Goal: Navigation & Orientation: Find specific page/section

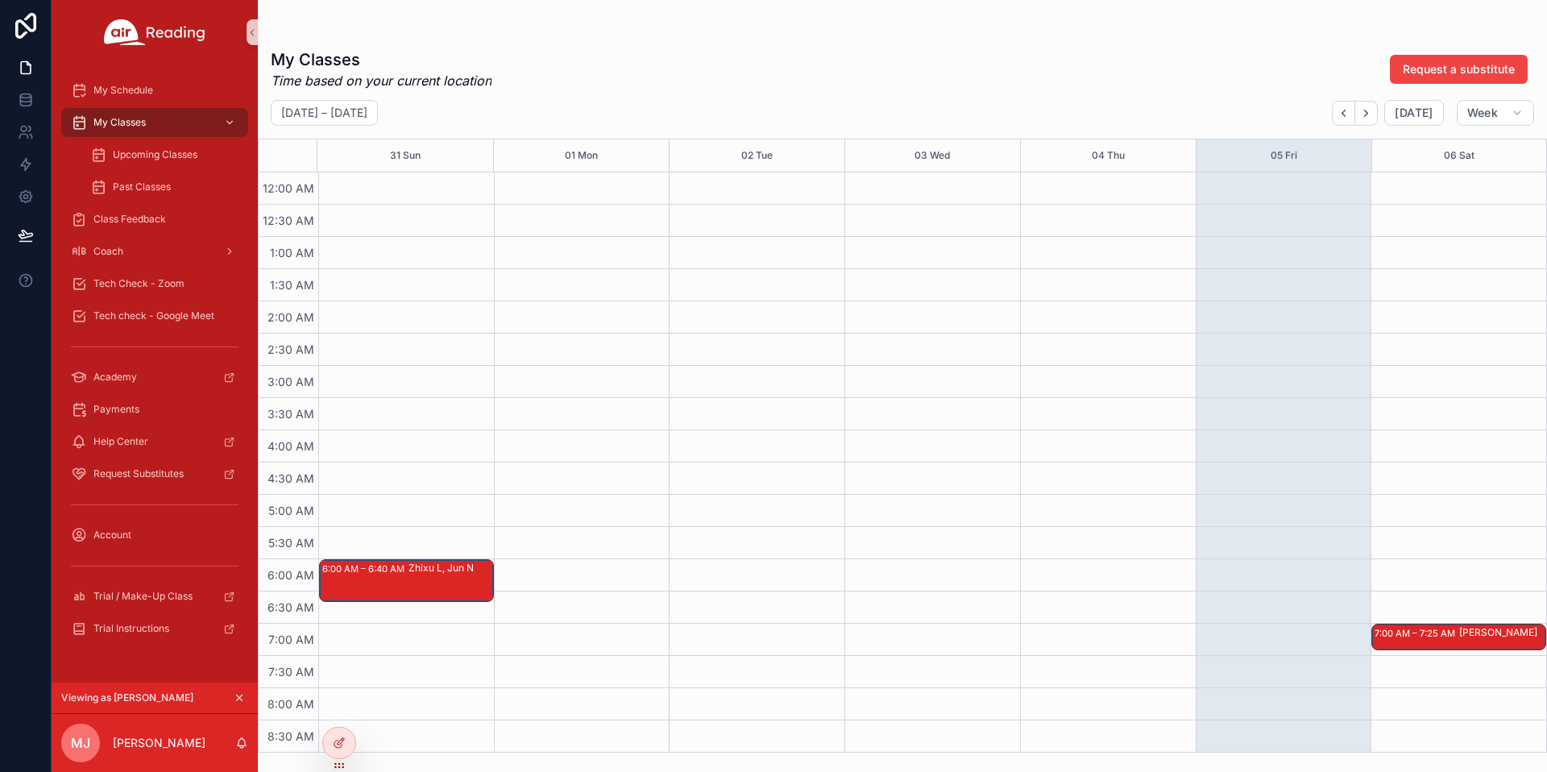
click at [241, 697] on icon "scrollable content" at bounding box center [239, 697] width 11 height 11
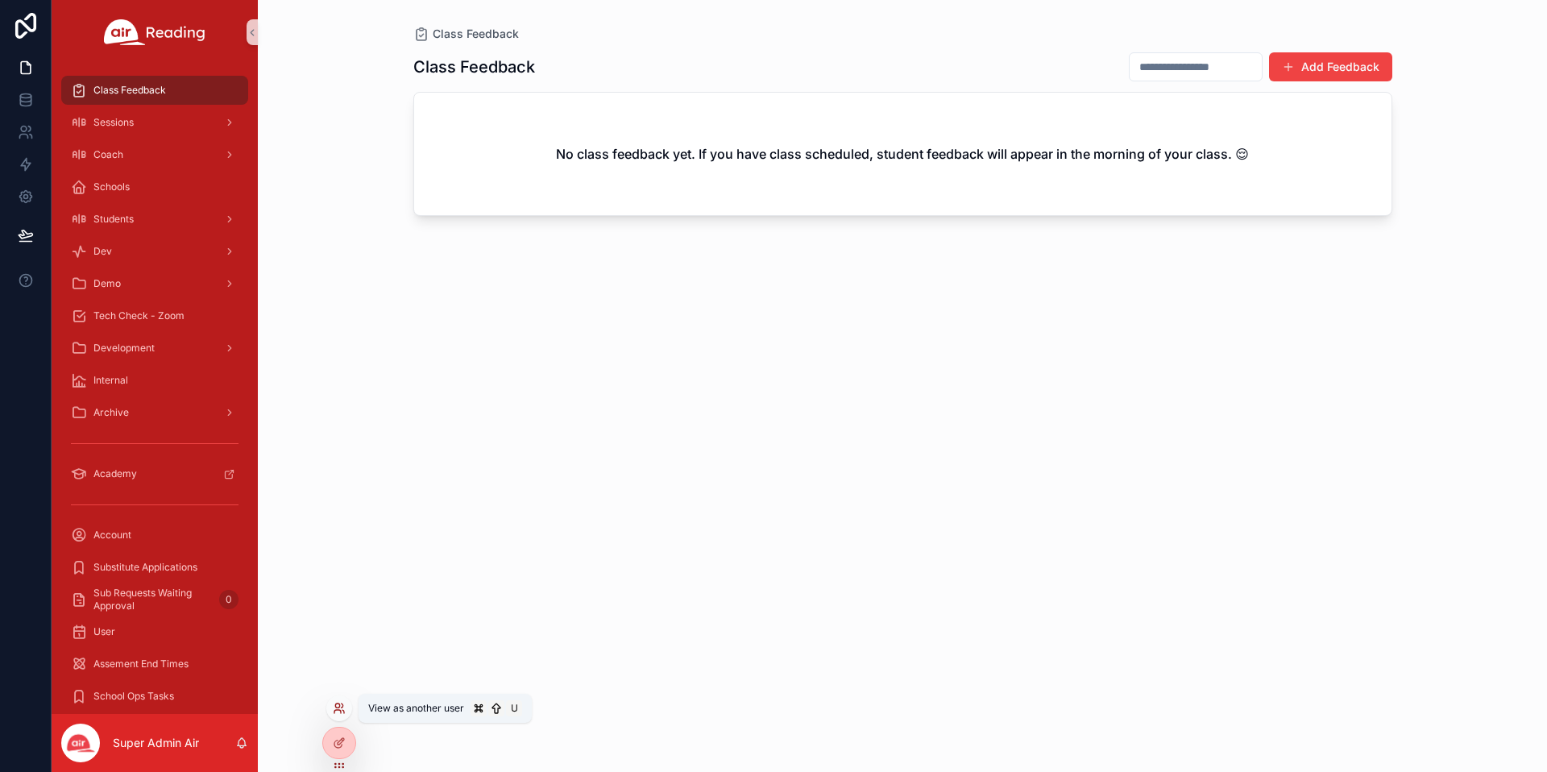
click at [340, 708] on icon at bounding box center [339, 708] width 13 height 13
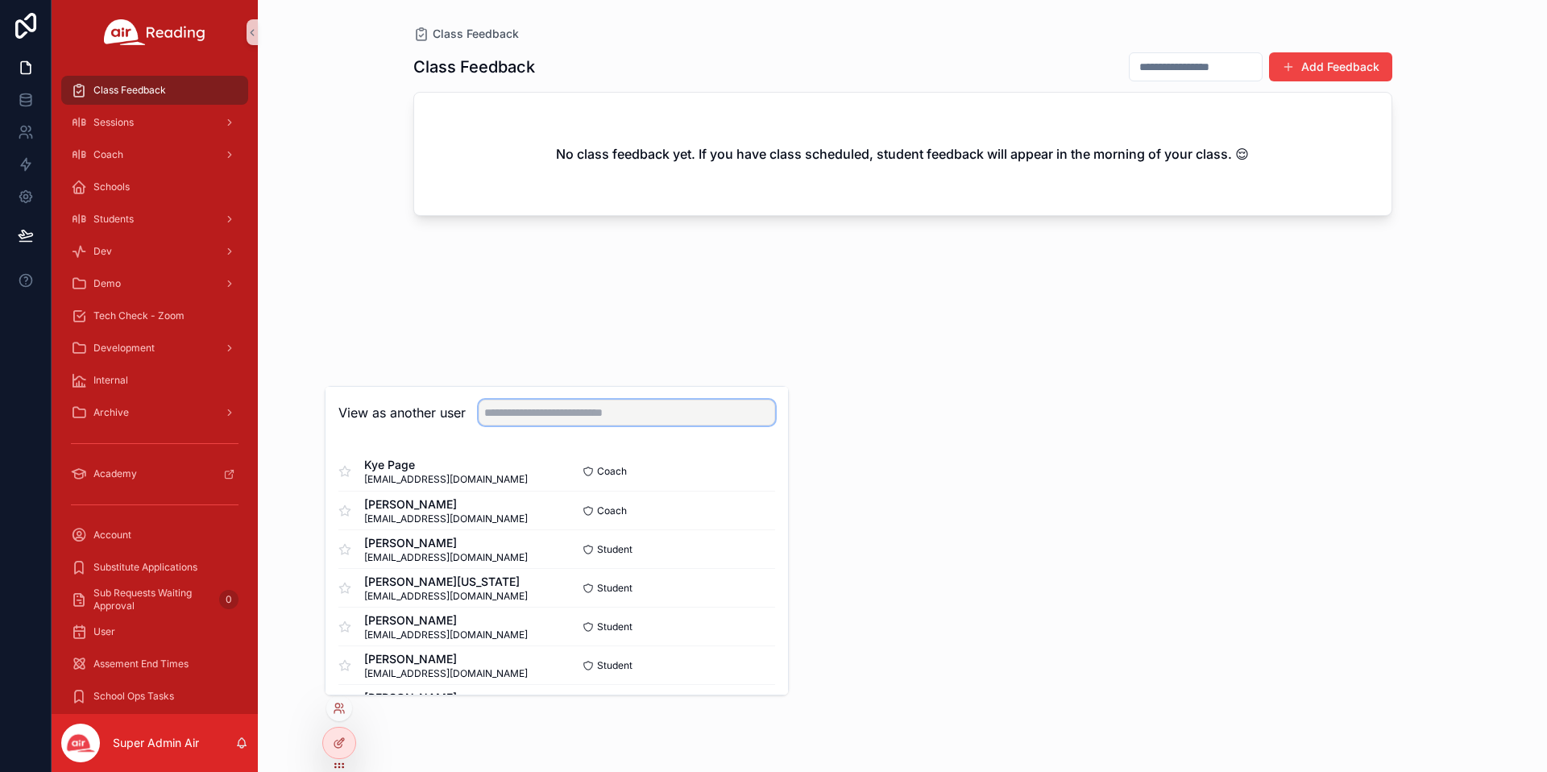
click at [519, 410] on input "text" at bounding box center [627, 413] width 297 height 26
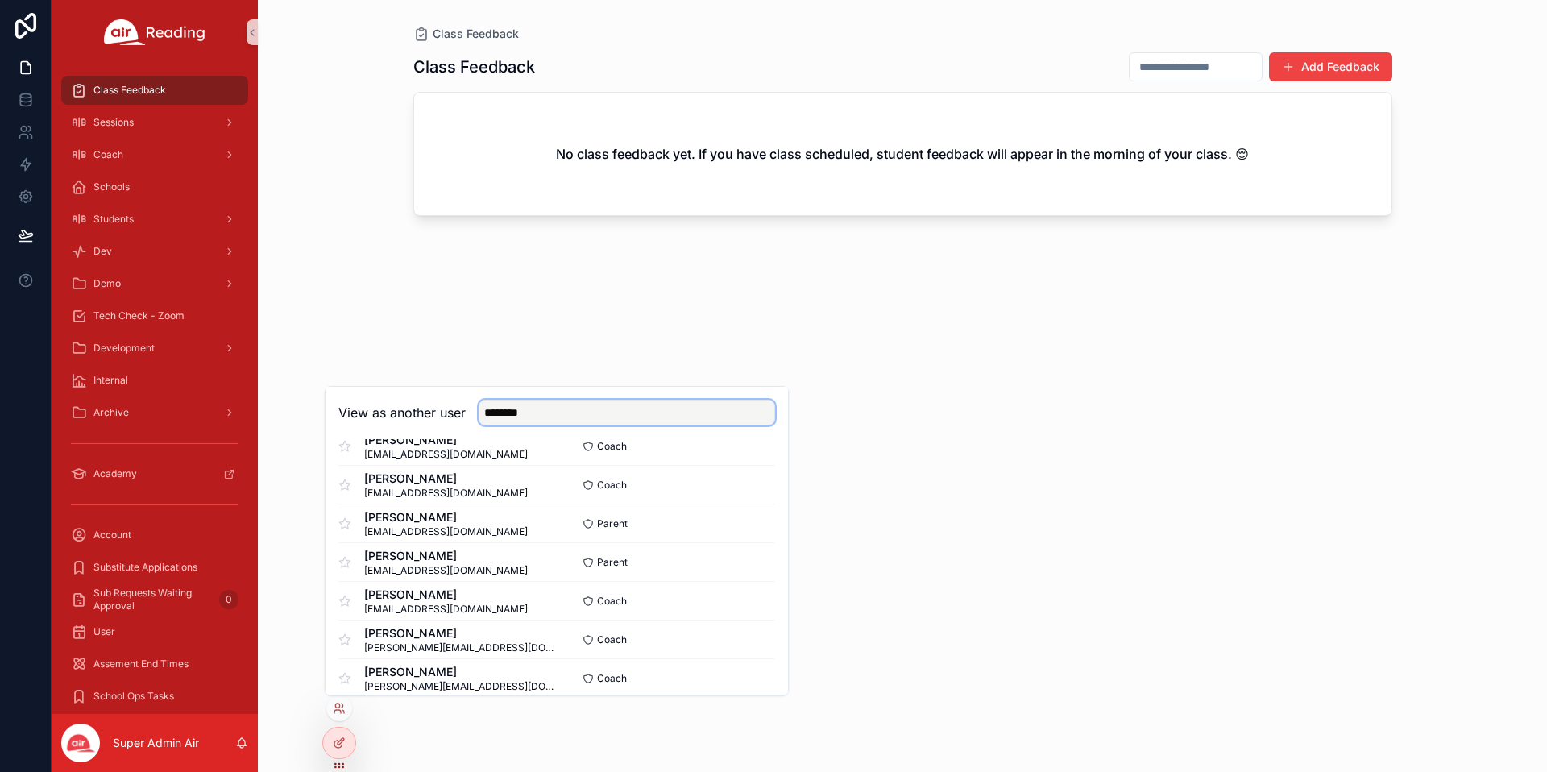
scroll to position [977, 0]
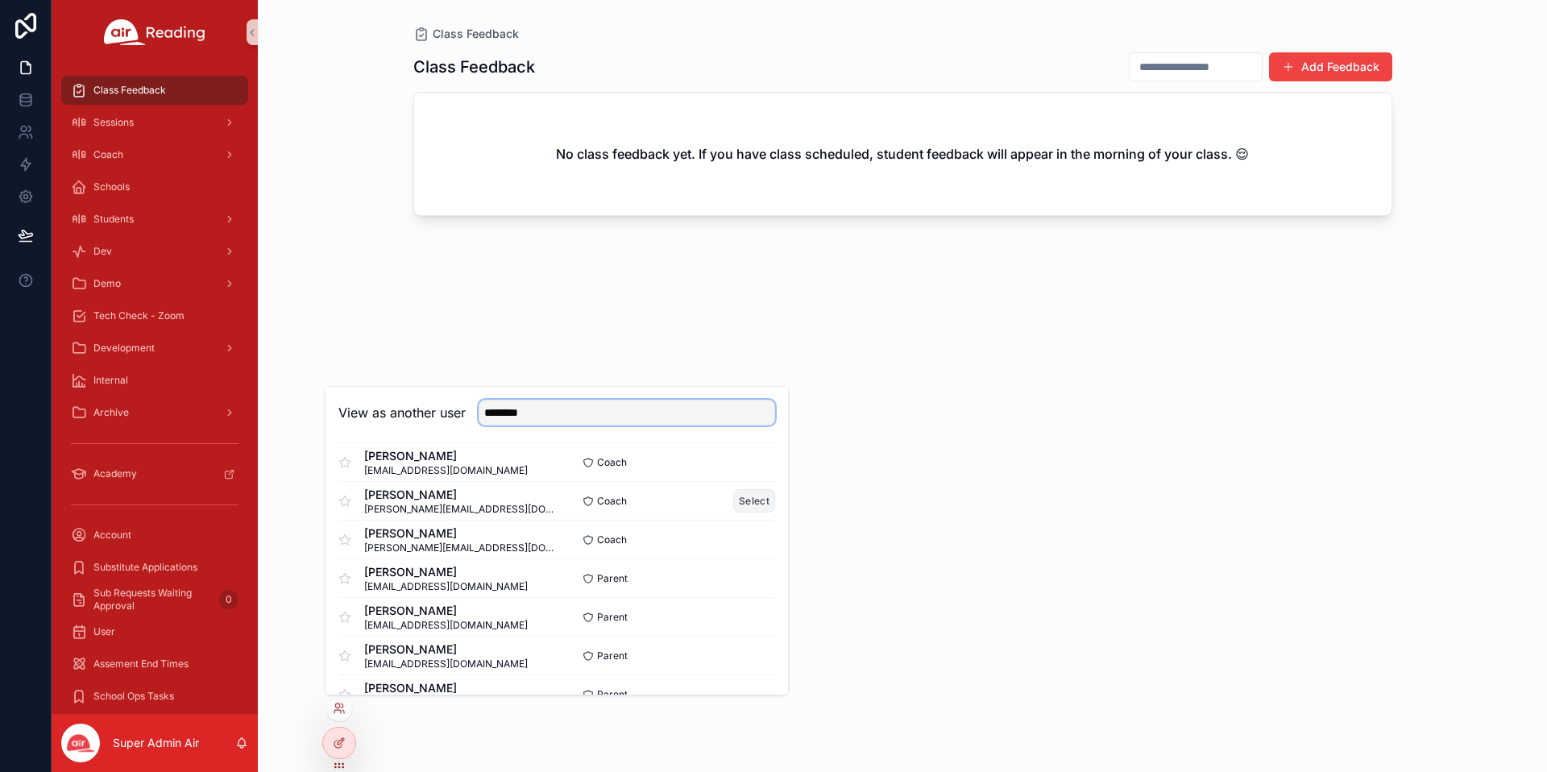
type input "********"
click at [743, 502] on button "Select" at bounding box center [754, 500] width 42 height 23
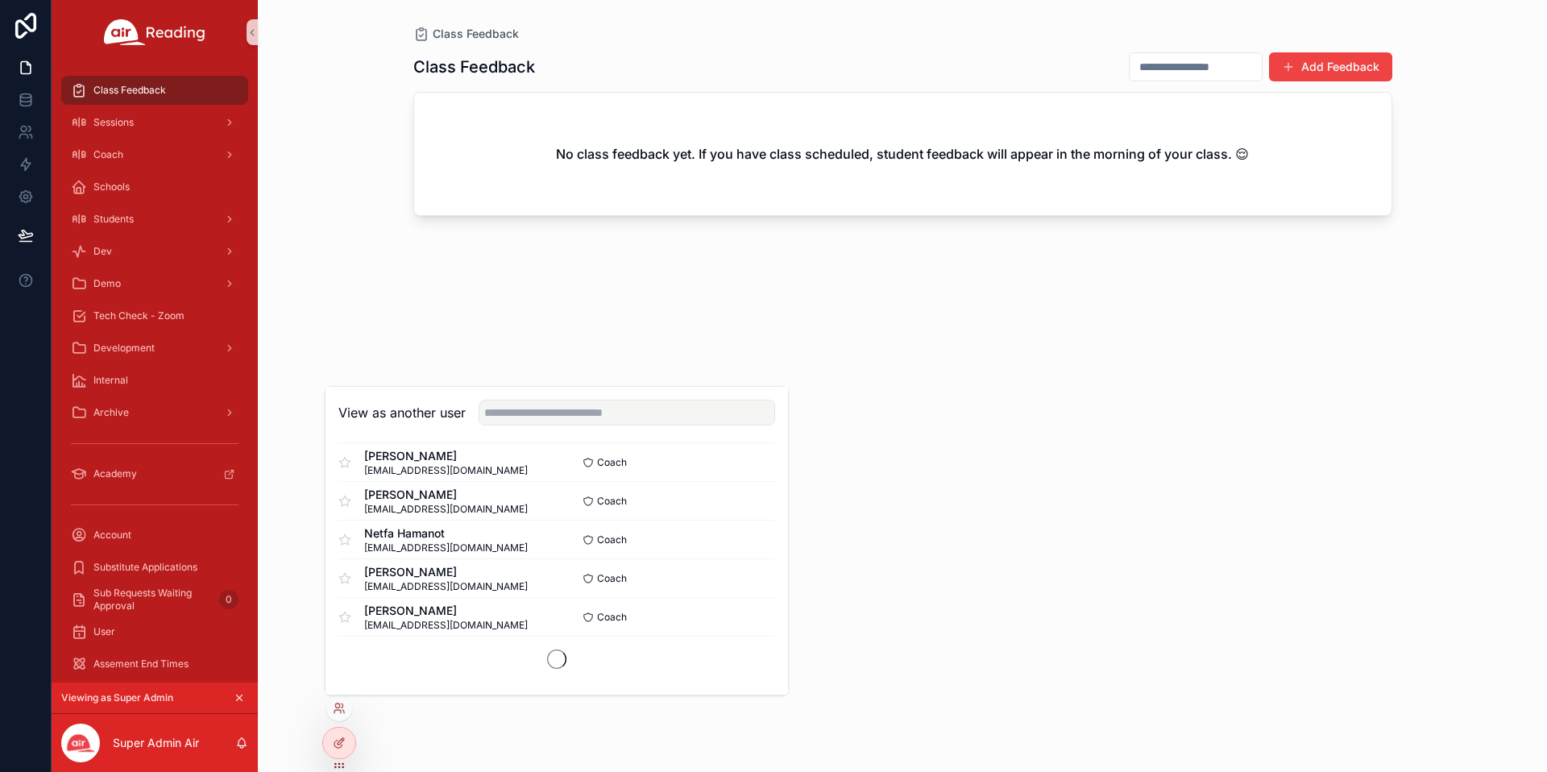
scroll to position [0, 0]
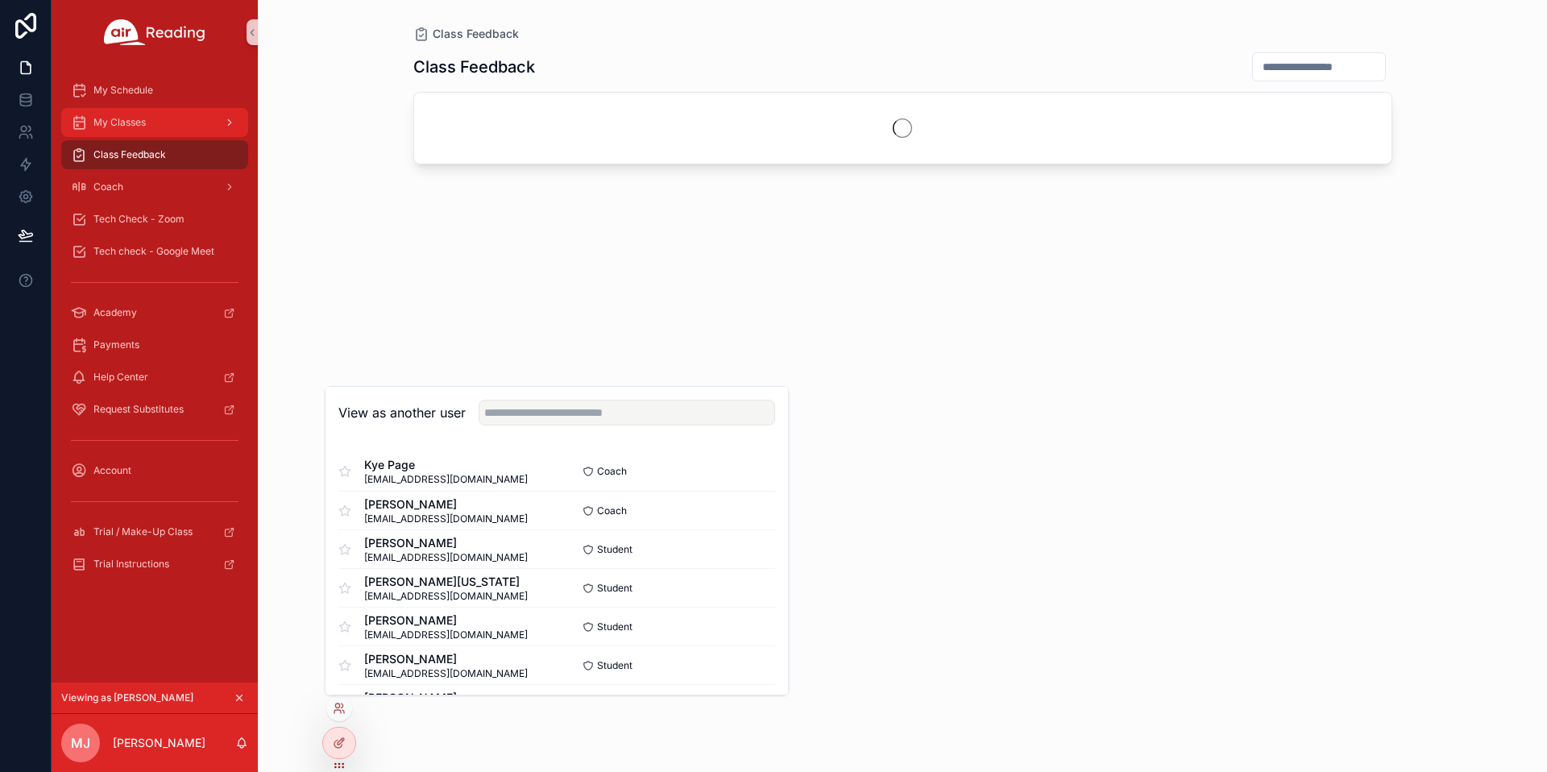
click at [156, 125] on div "My Classes" at bounding box center [155, 123] width 168 height 26
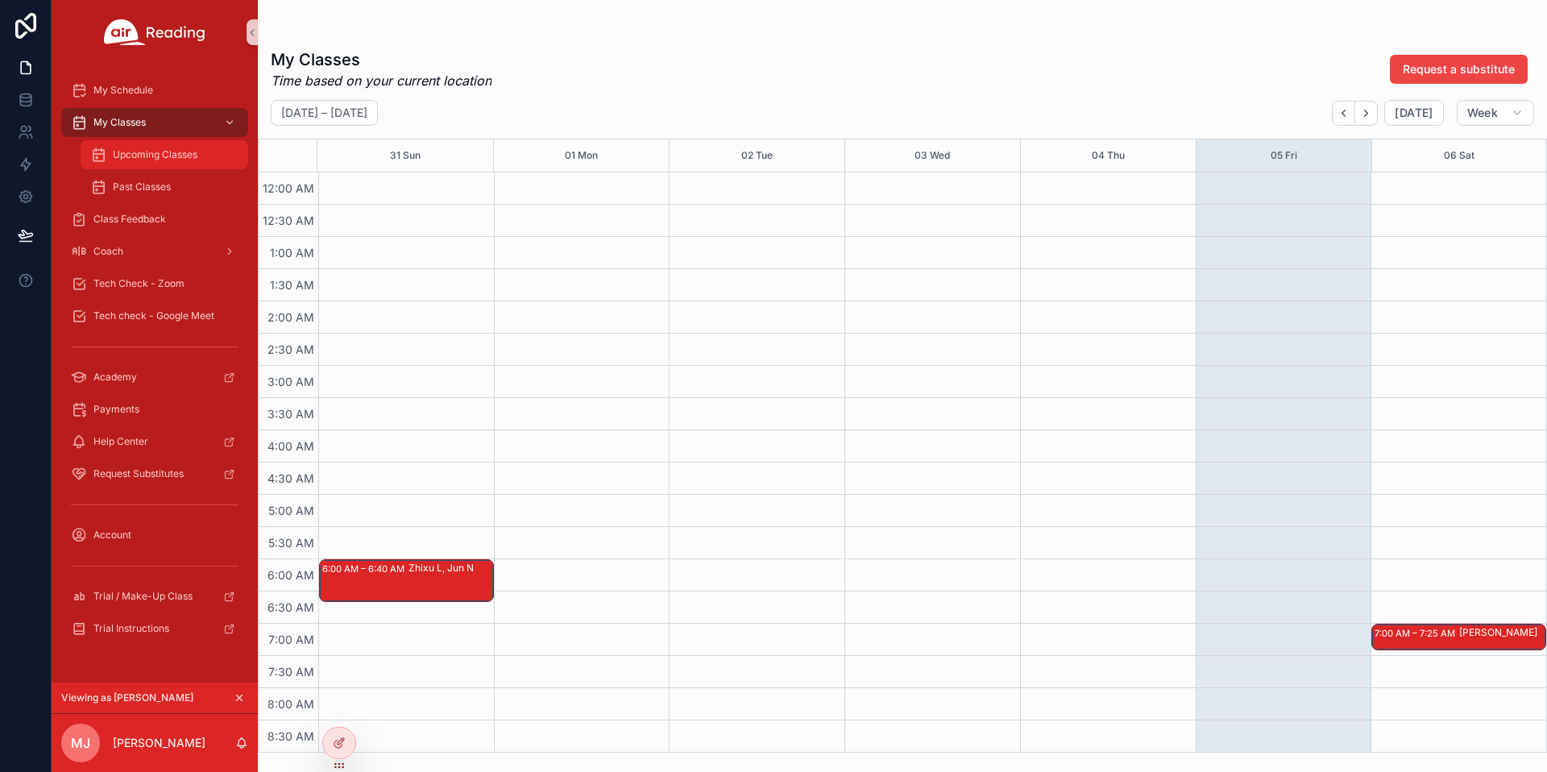
click at [143, 160] on span "Upcoming Classes" at bounding box center [155, 154] width 85 height 13
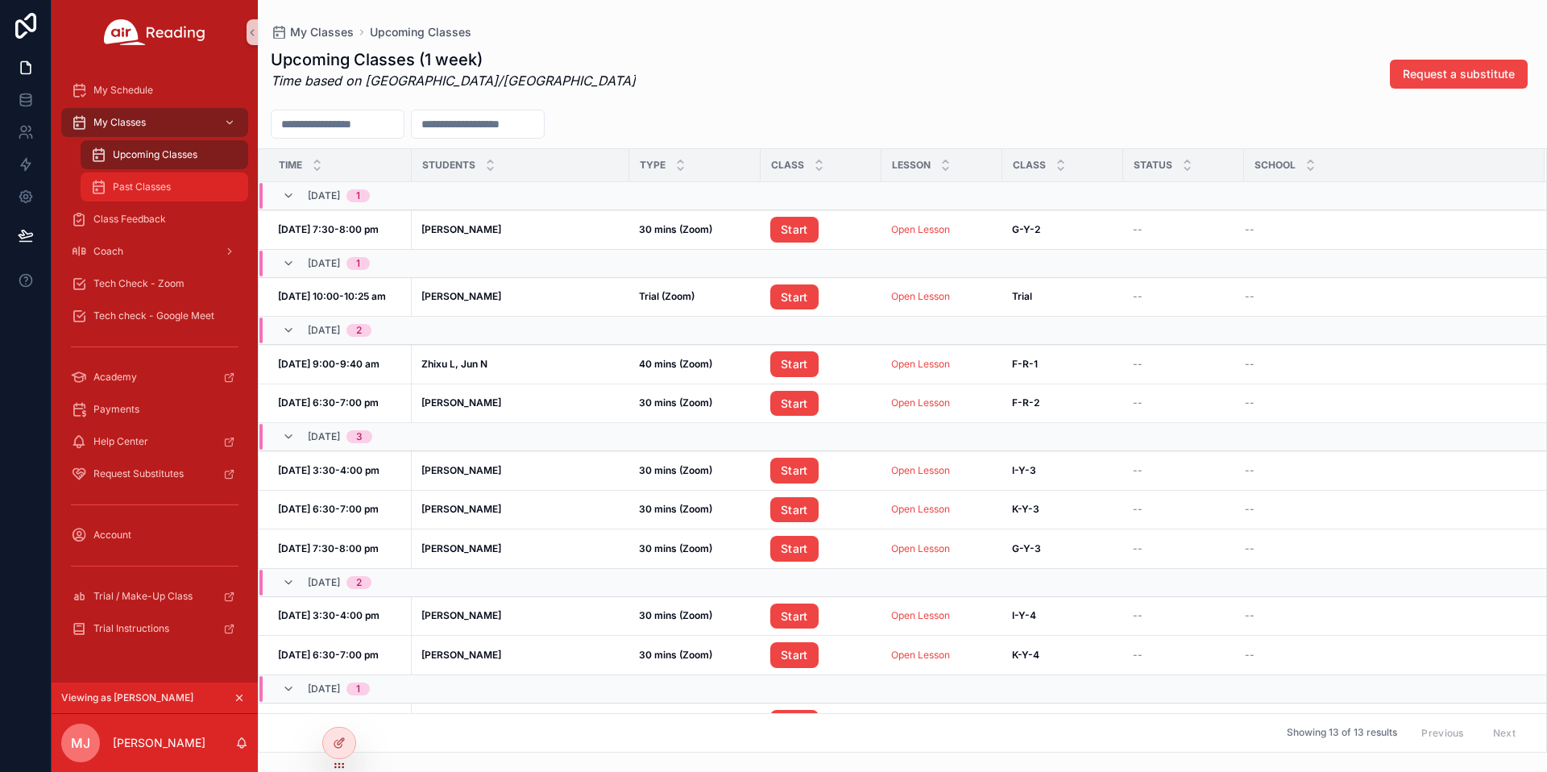
click at [157, 185] on span "Past Classes" at bounding box center [142, 187] width 58 height 13
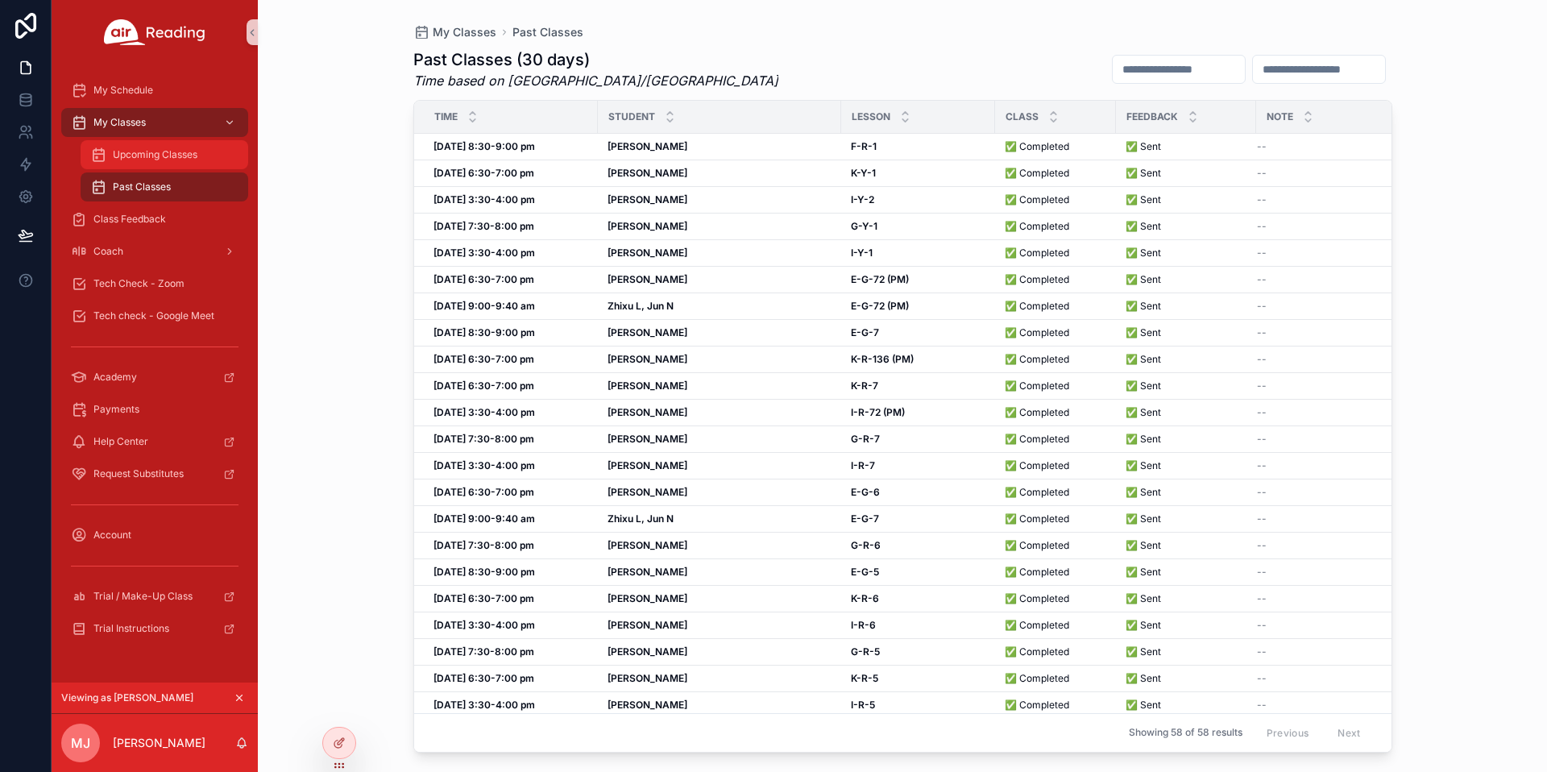
click at [180, 160] on span "Upcoming Classes" at bounding box center [155, 154] width 85 height 13
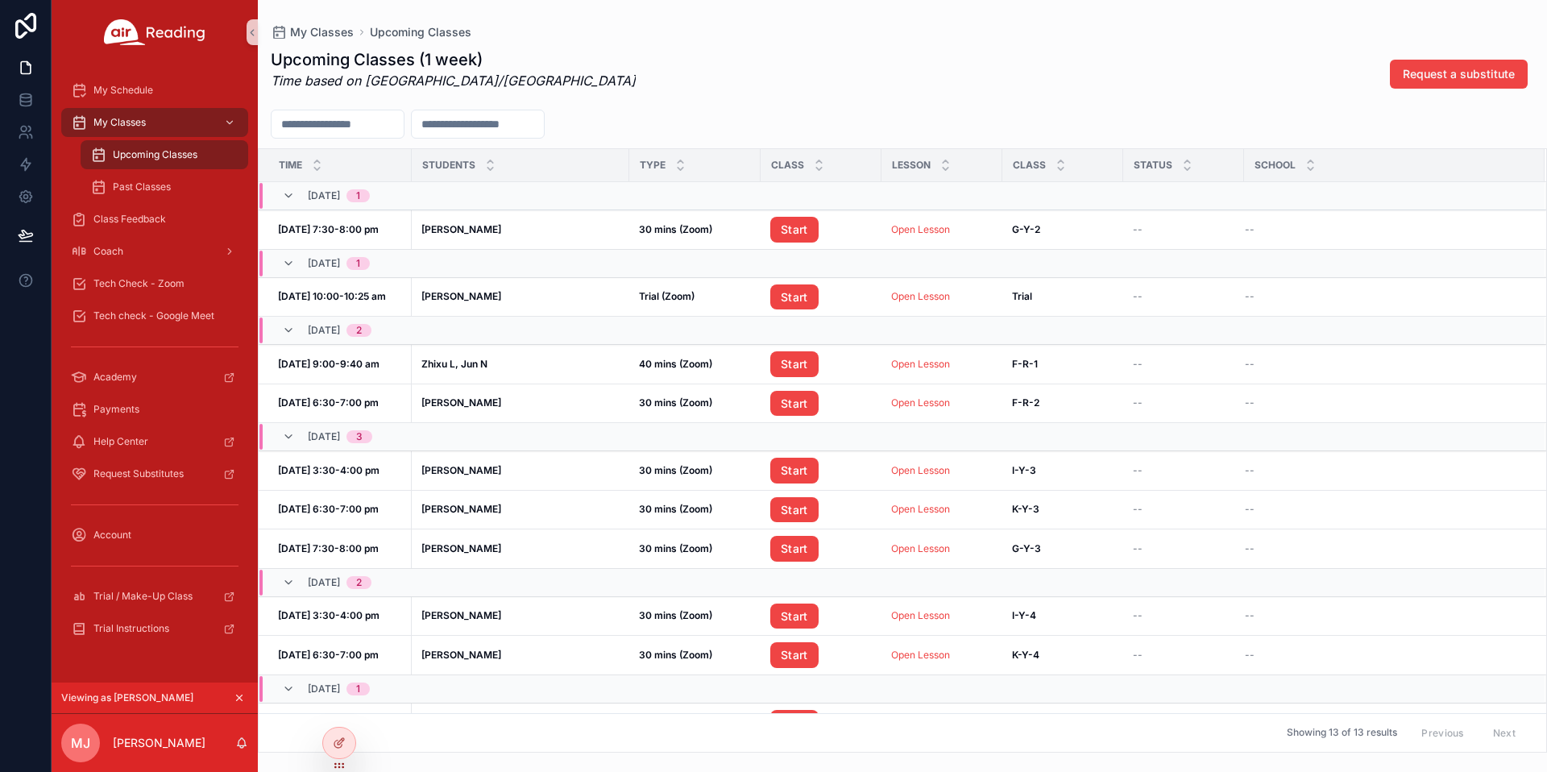
click at [238, 698] on icon "scrollable content" at bounding box center [239, 697] width 11 height 11
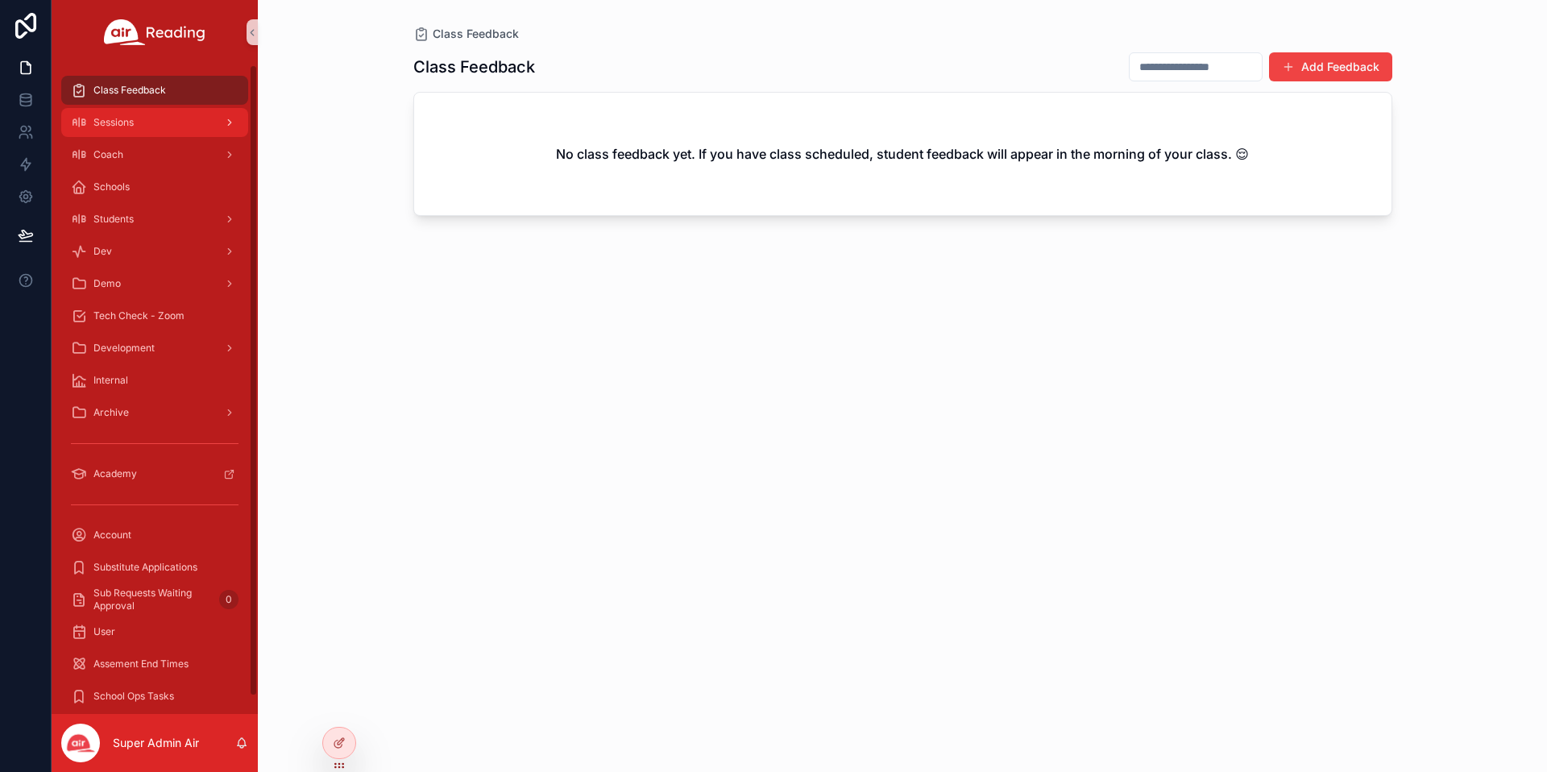
click at [200, 124] on div "Sessions" at bounding box center [155, 123] width 168 height 26
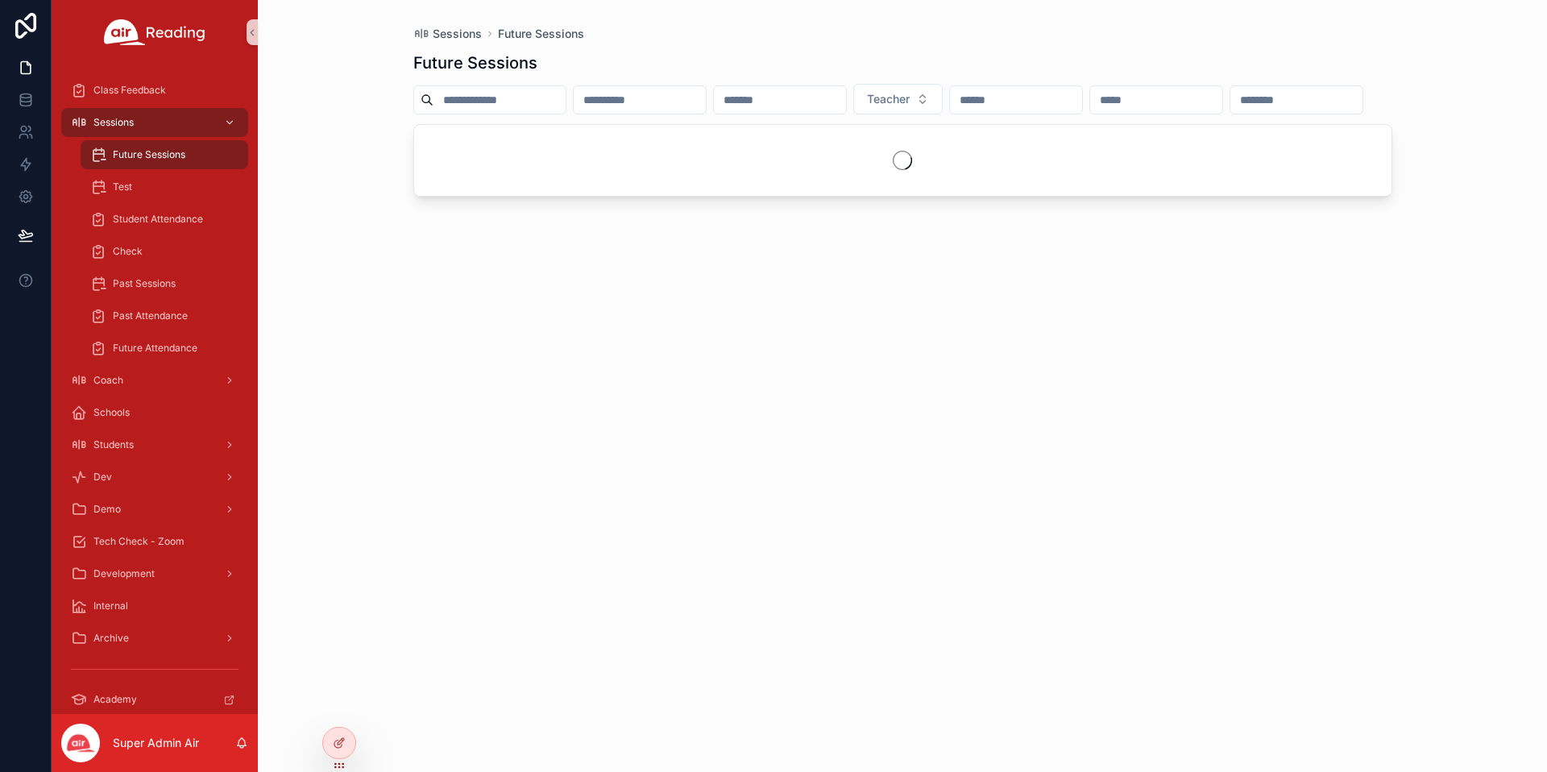
click at [177, 160] on span "Future Sessions" at bounding box center [149, 154] width 73 height 13
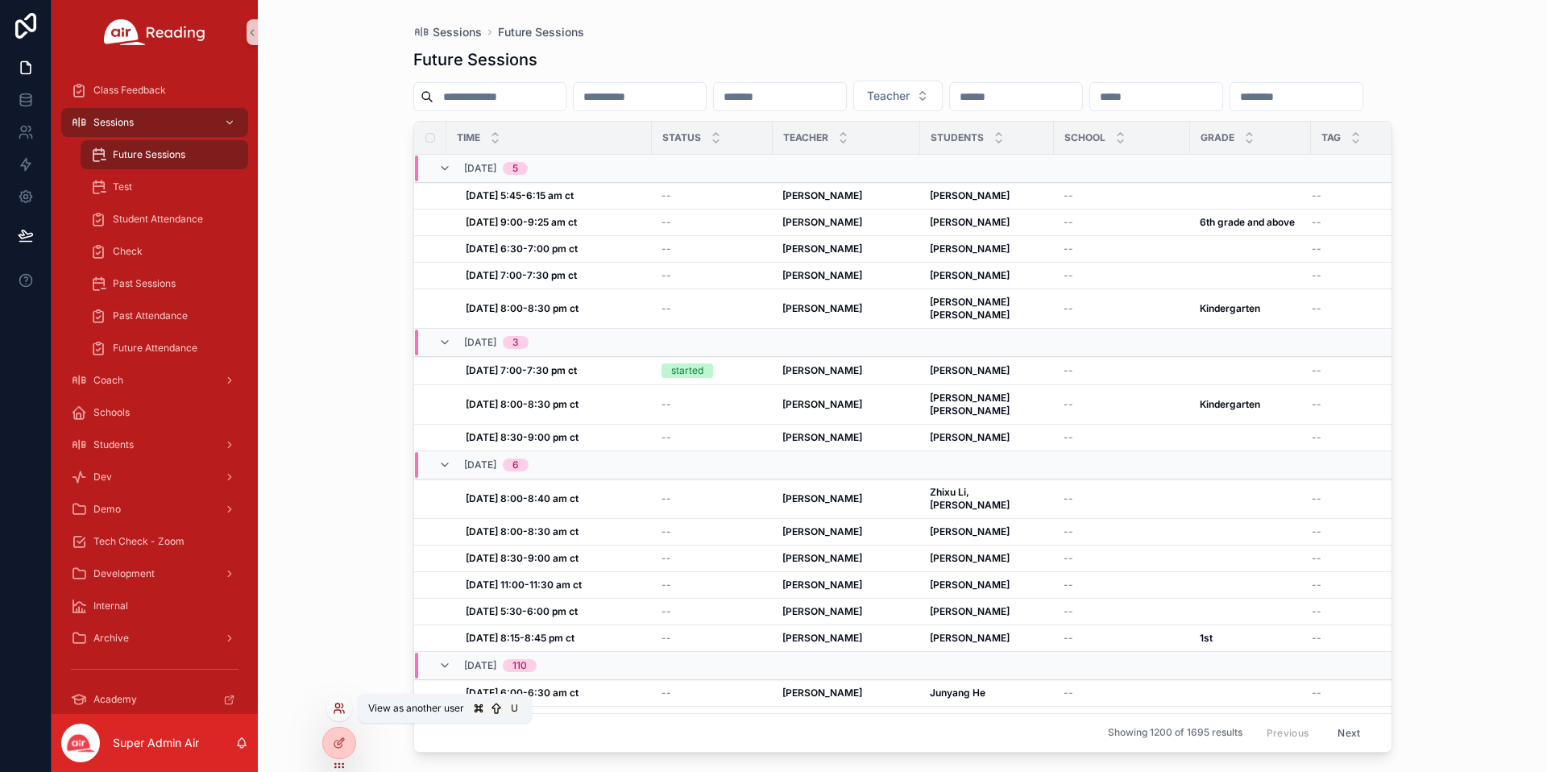
click at [342, 711] on icon at bounding box center [339, 708] width 13 height 13
click at [315, 317] on div "Sessions Future Sessions Future Sessions Teacher Time Status Teacher Students S…" at bounding box center [902, 386] width 1289 height 772
click at [338, 702] on icon at bounding box center [339, 708] width 13 height 13
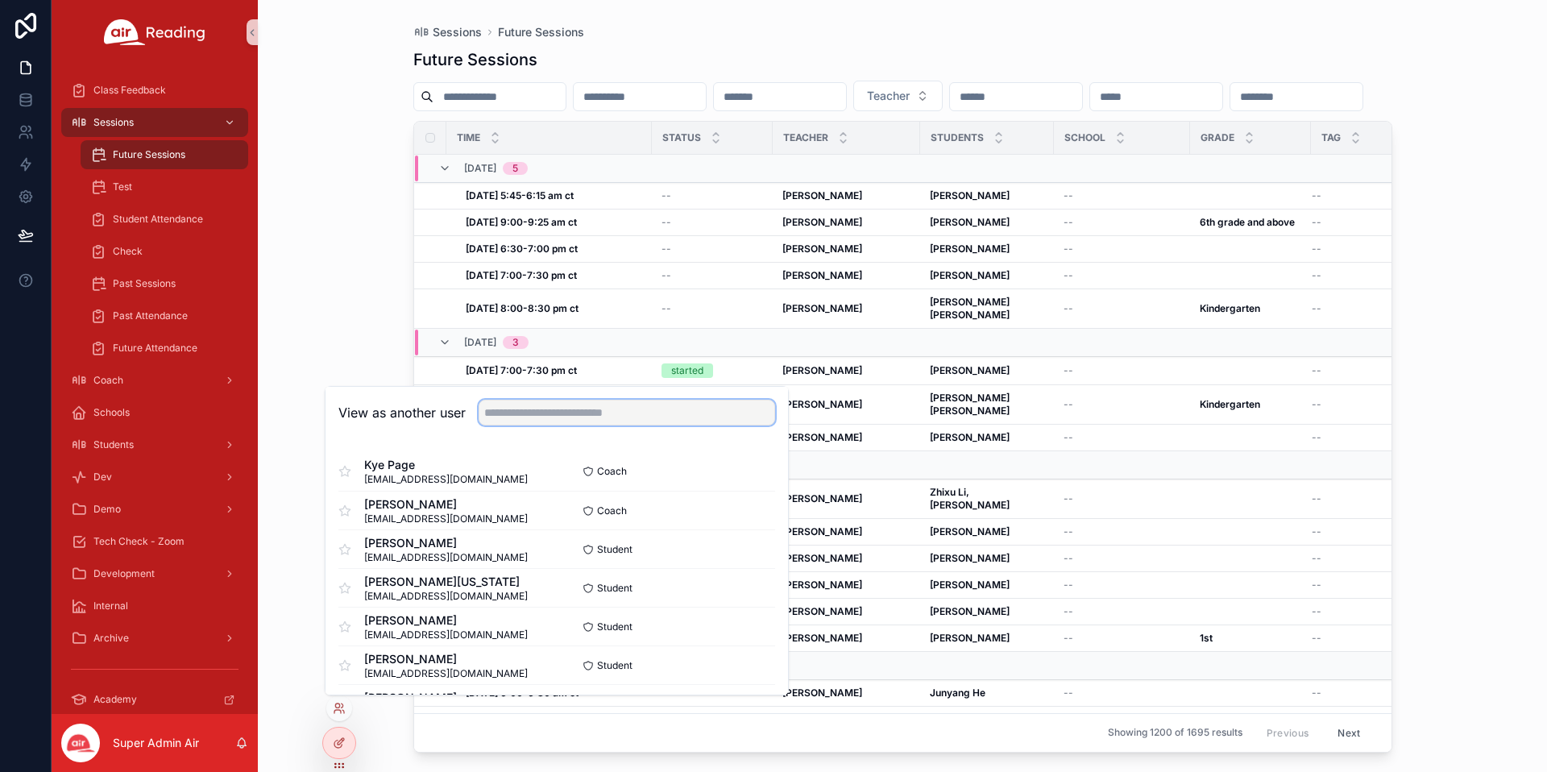
click at [518, 412] on input "text" at bounding box center [627, 413] width 297 height 26
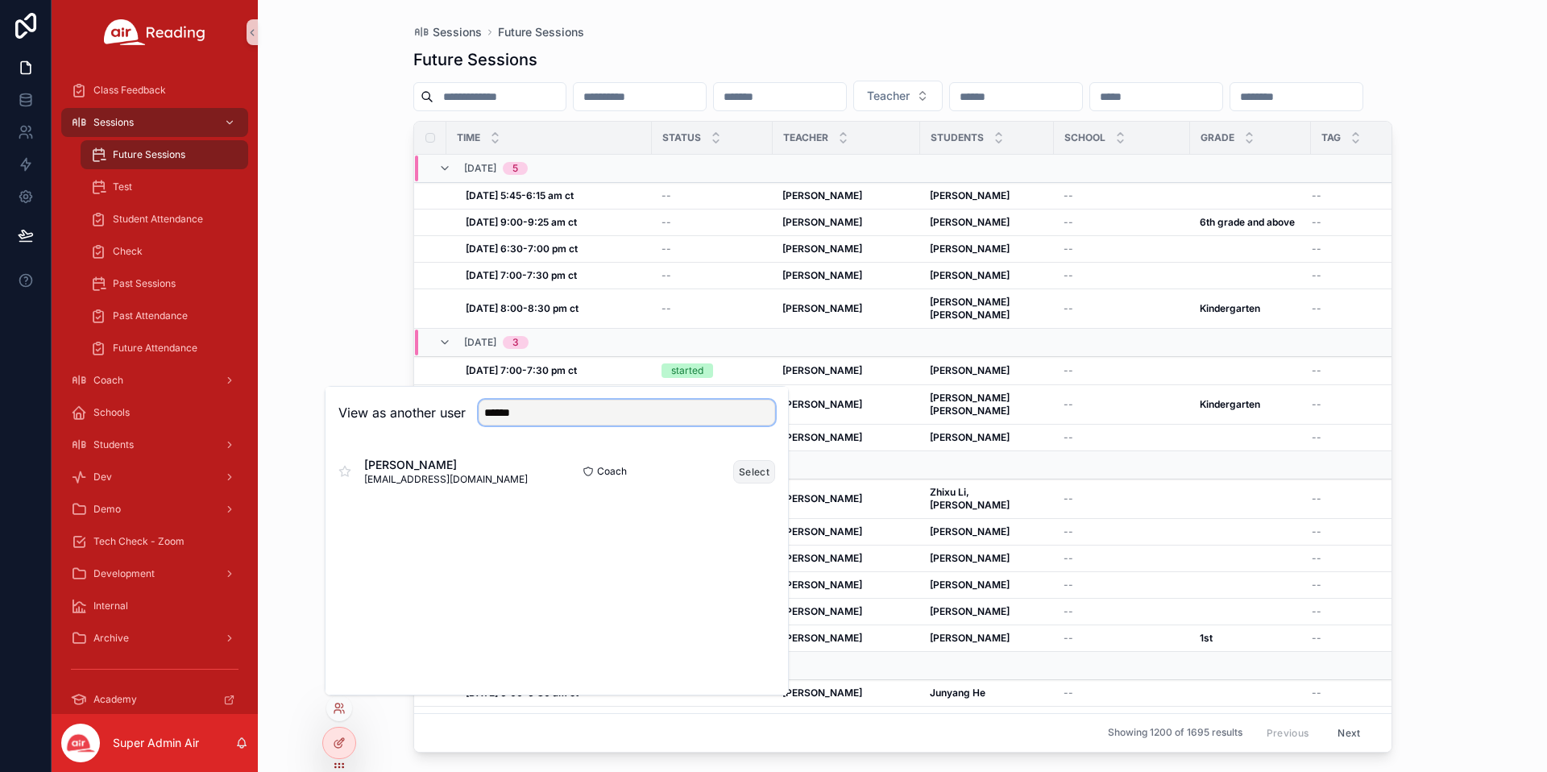
type input "******"
click at [748, 473] on button "Select" at bounding box center [754, 471] width 42 height 23
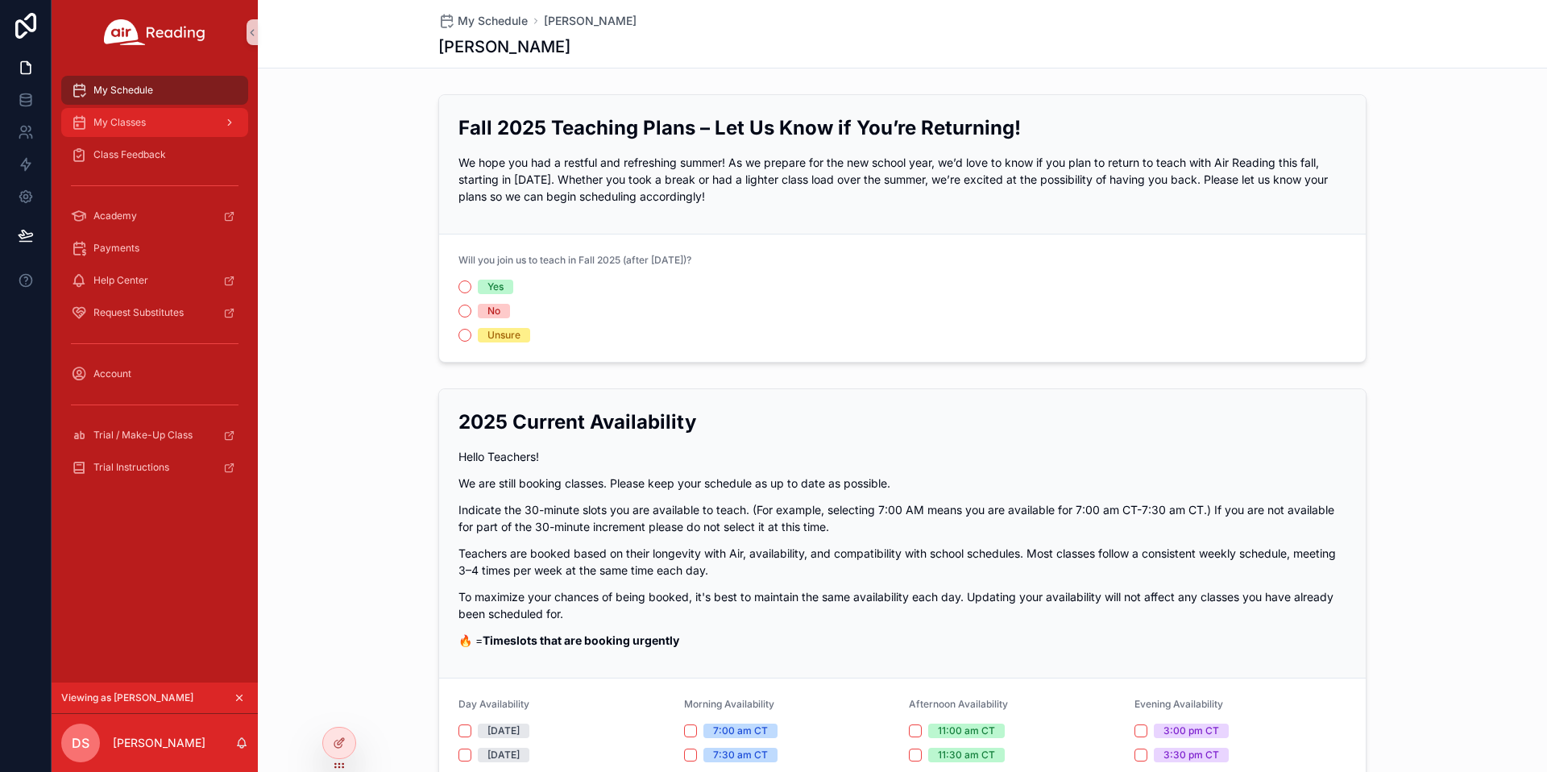
click at [147, 109] on link "My Classes" at bounding box center [154, 122] width 187 height 29
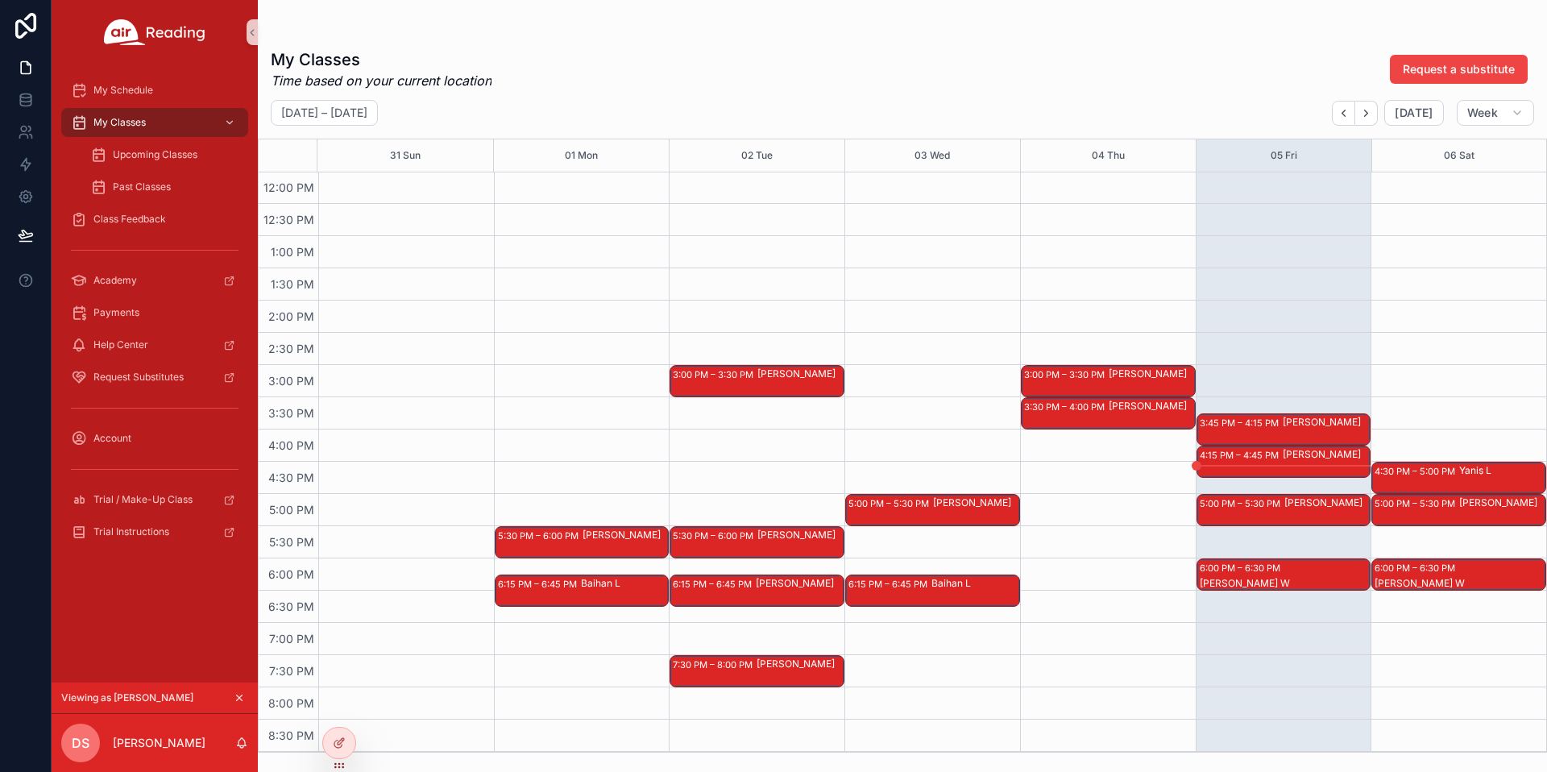
scroll to position [775, 0]
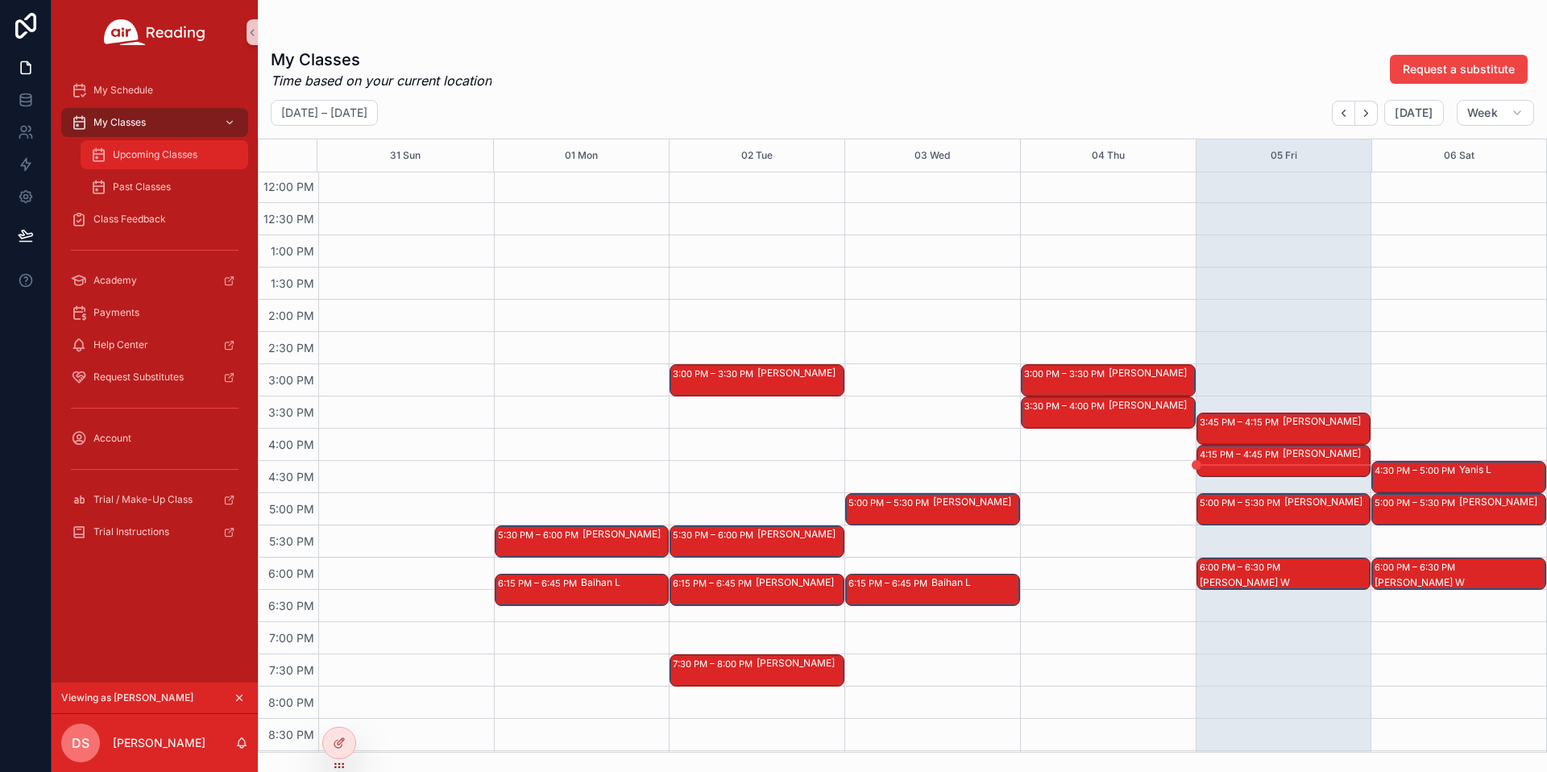
click at [128, 155] on span "Upcoming Classes" at bounding box center [155, 154] width 85 height 13
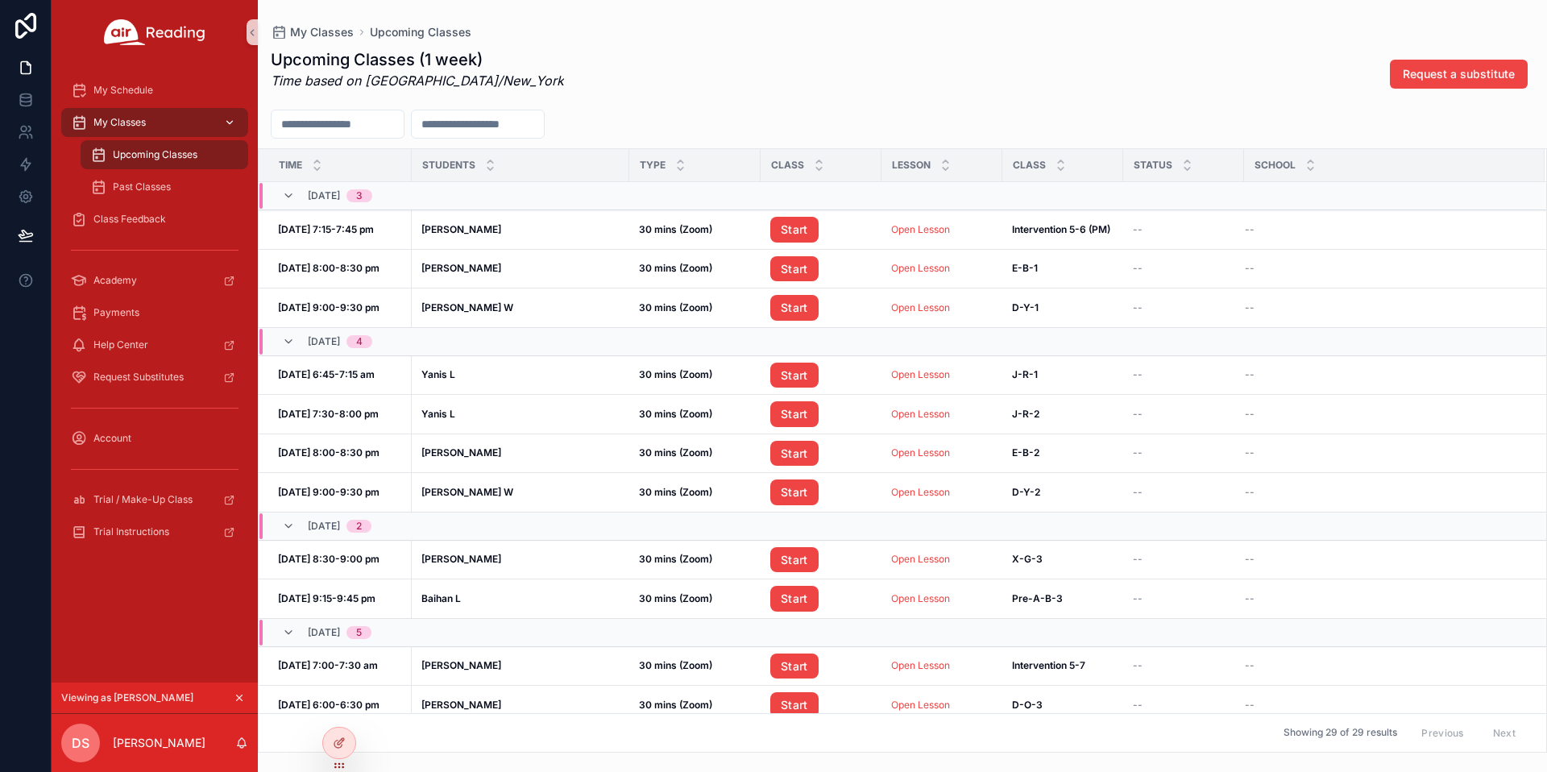
click at [133, 121] on span "My Classes" at bounding box center [119, 122] width 52 height 13
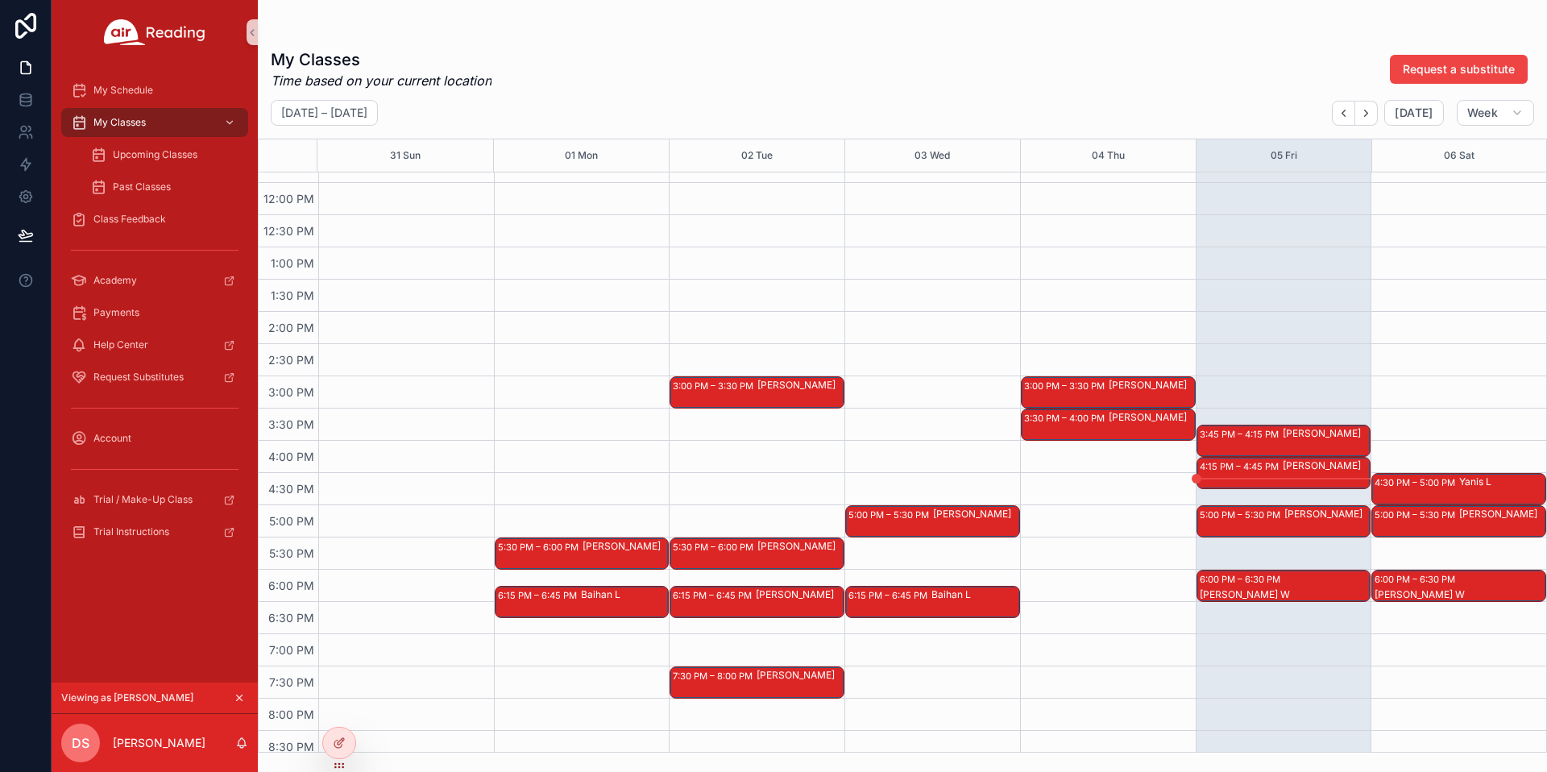
scroll to position [764, 0]
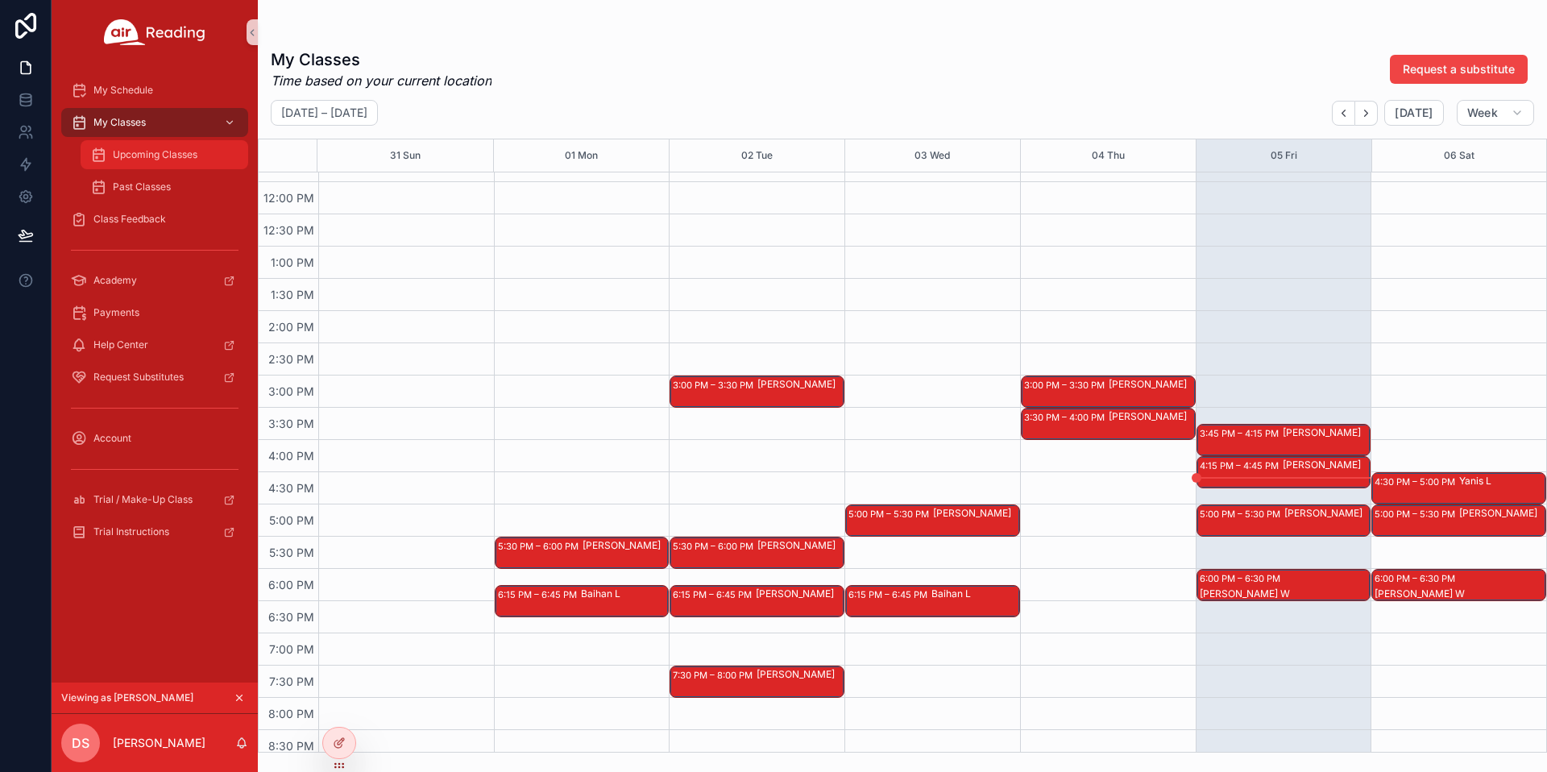
click at [160, 166] on div "Upcoming Classes" at bounding box center [164, 155] width 148 height 26
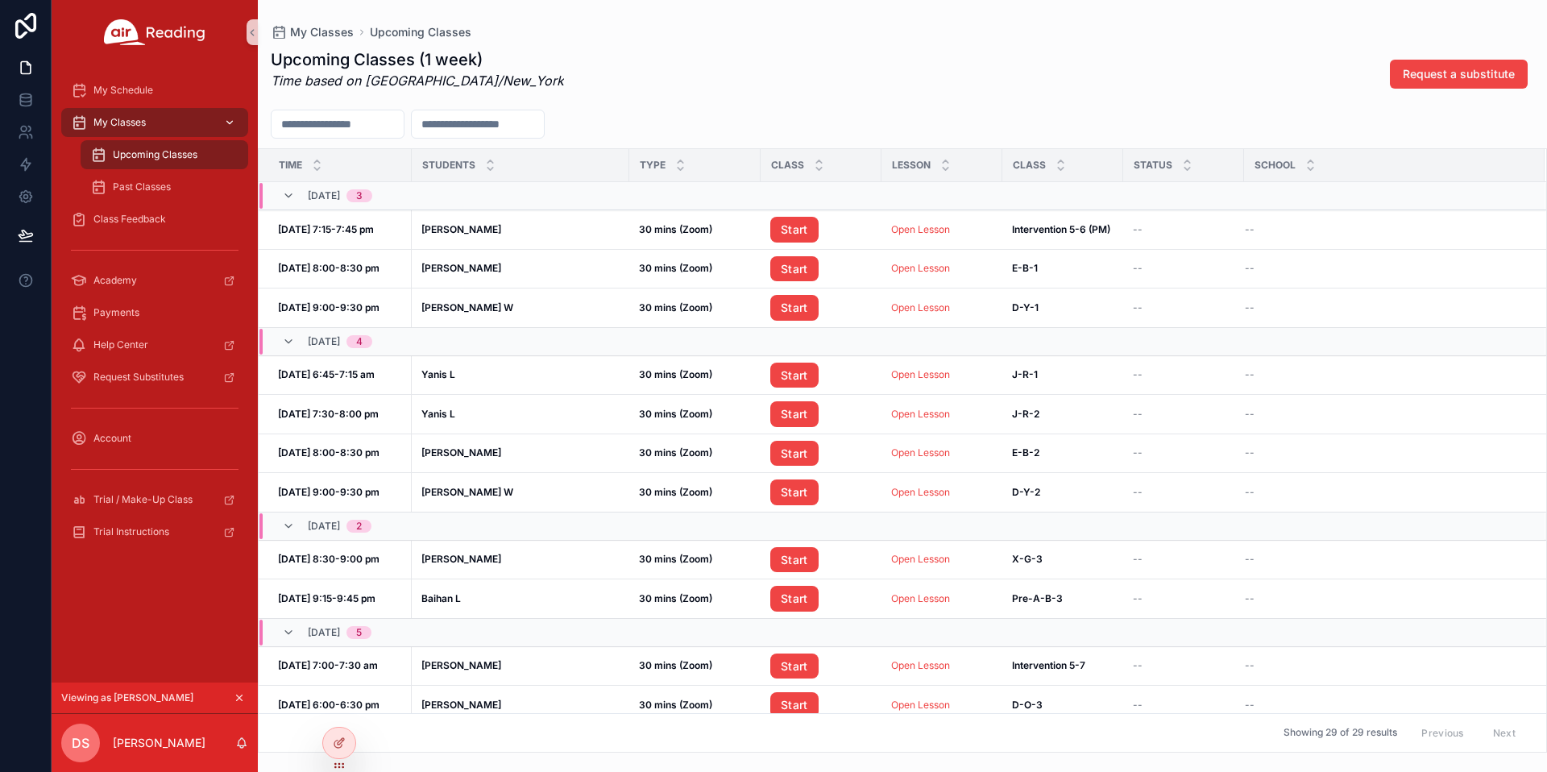
click at [154, 127] on div "My Classes" at bounding box center [155, 123] width 168 height 26
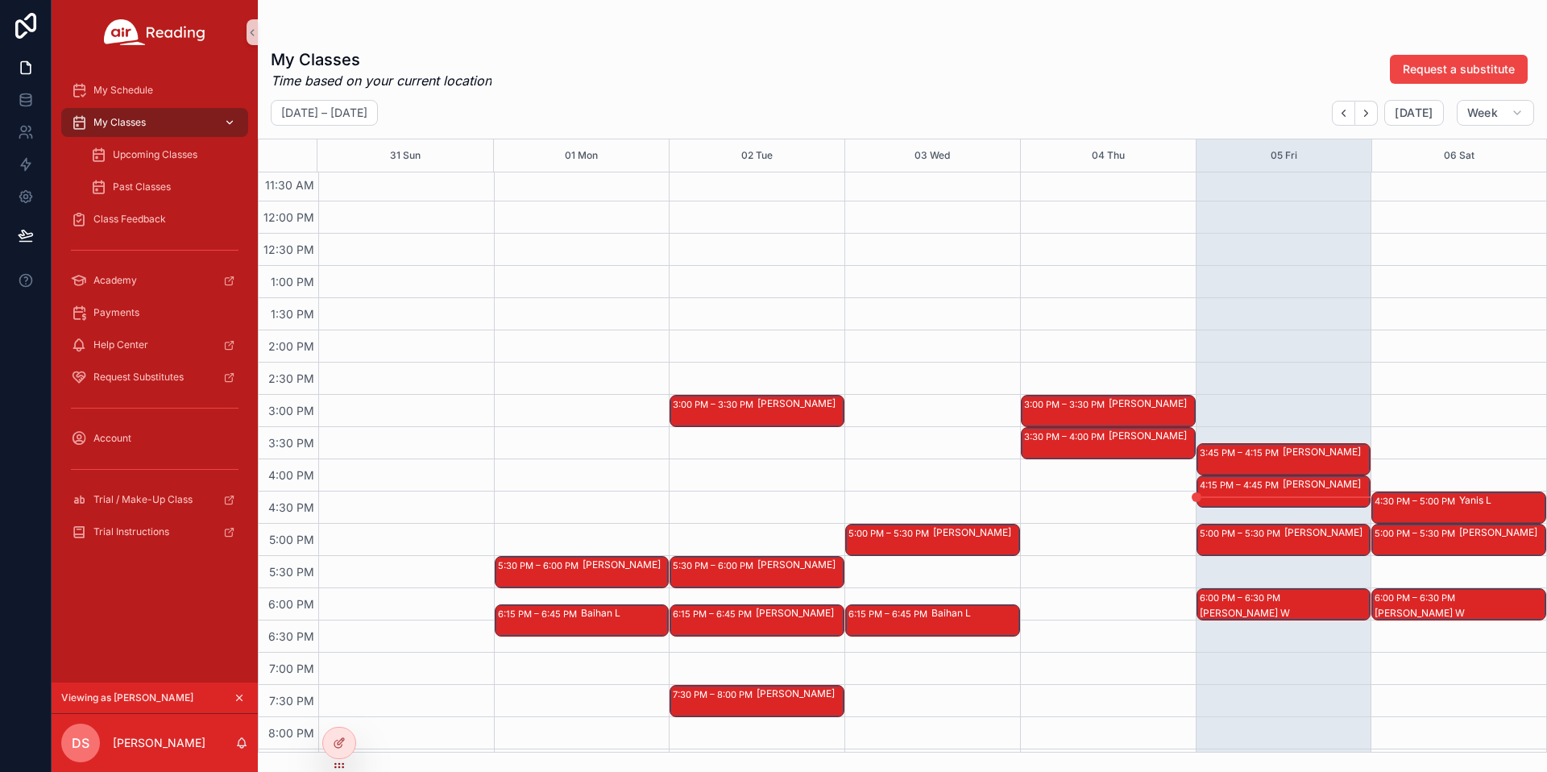
scroll to position [748, 0]
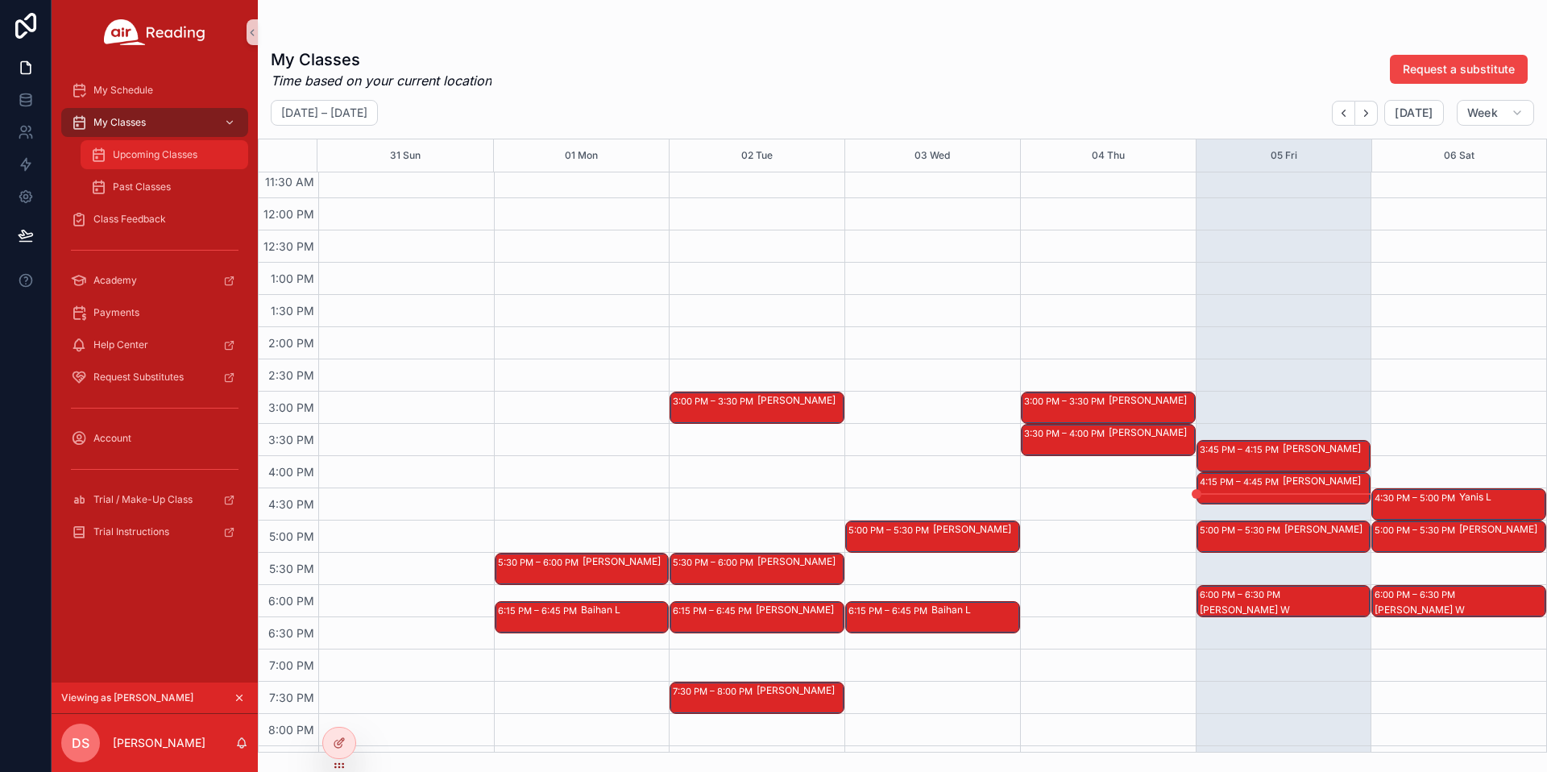
click at [169, 161] on div "Upcoming Classes" at bounding box center [164, 155] width 148 height 26
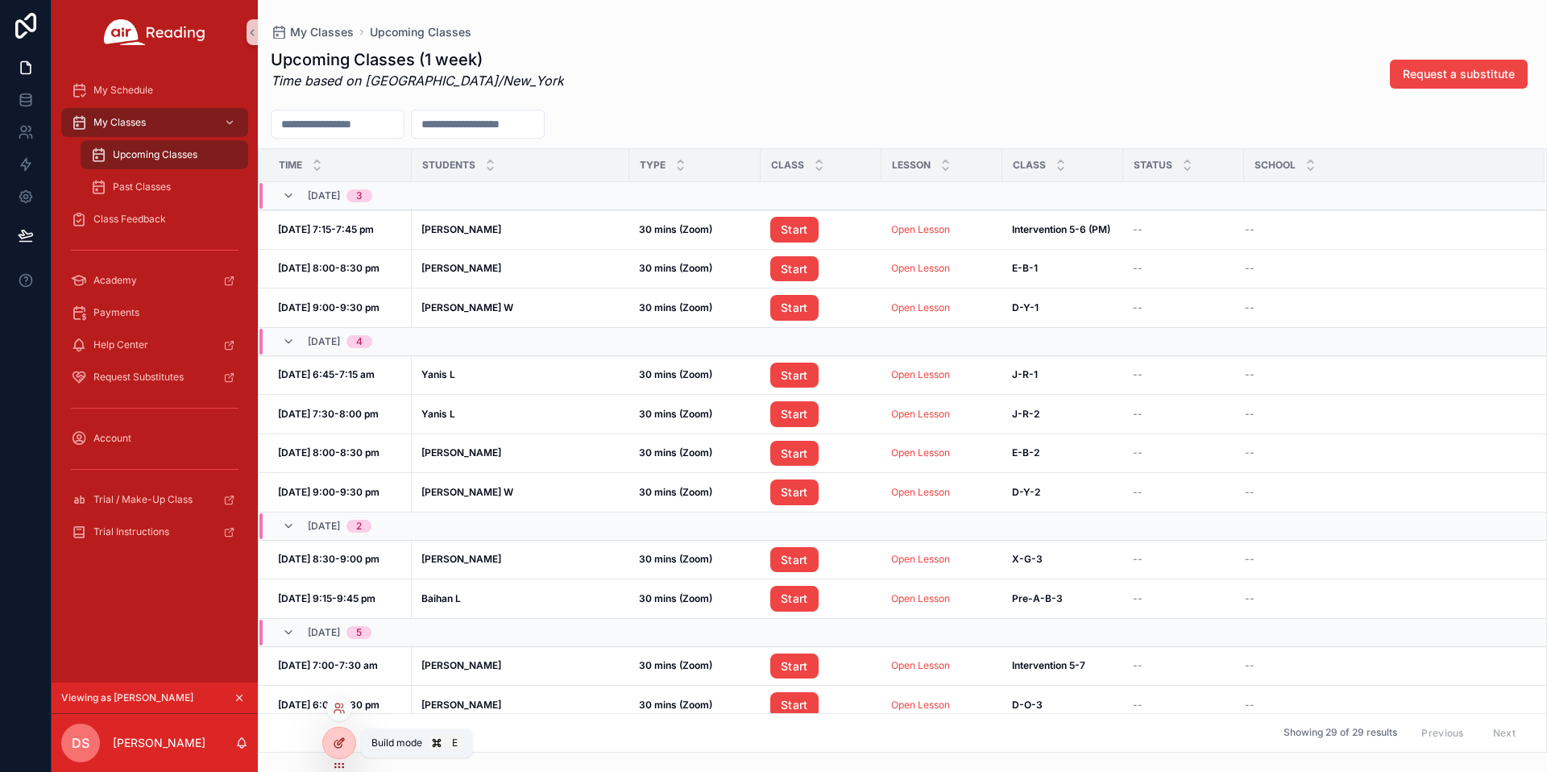
click at [335, 740] on icon at bounding box center [339, 743] width 13 height 13
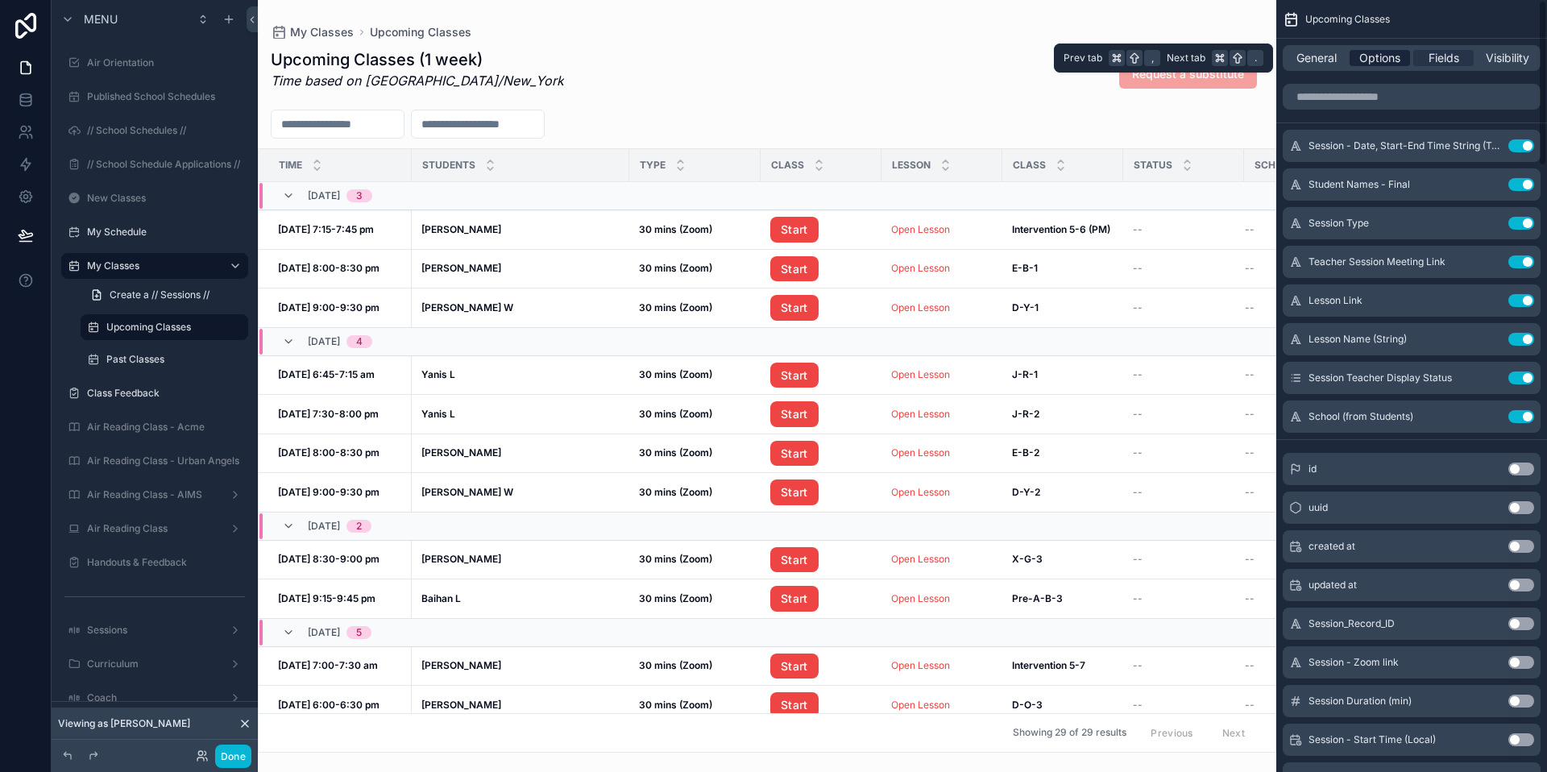
click at [1396, 56] on span "Options" at bounding box center [1380, 58] width 41 height 16
